Goal: Navigation & Orientation: Find specific page/section

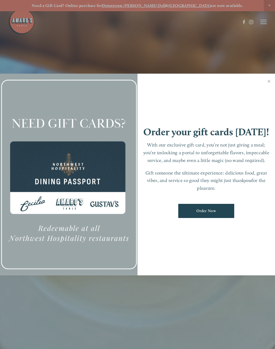
click at [270, 82] on link "Close" at bounding box center [269, 81] width 10 height 15
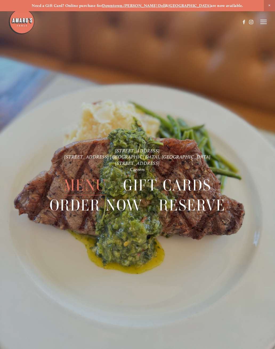
click at [261, 23] on icon at bounding box center [264, 21] width 6 height 5
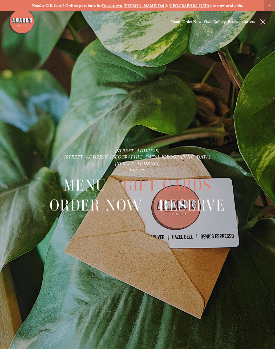
click at [257, 21] on header "Menu Order Now Visit Gallery 0" at bounding box center [137, 22] width 275 height 44
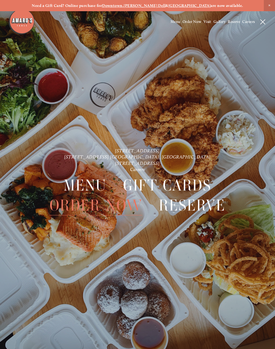
click at [270, 7] on span "Close Announcement" at bounding box center [269, 5] width 11 height 11
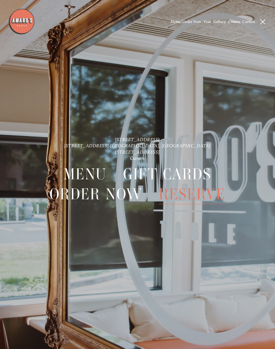
click at [173, 24] on span "Menu" at bounding box center [176, 21] width 10 height 5
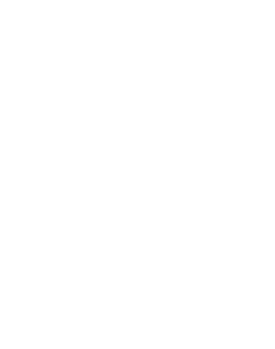
click at [174, 23] on span "Menu" at bounding box center [176, 21] width 10 height 5
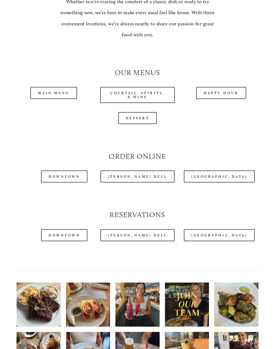
scroll to position [407, 0]
click at [46, 93] on link "Main Menu" at bounding box center [53, 93] width 47 height 12
